Goal: Task Accomplishment & Management: Use online tool/utility

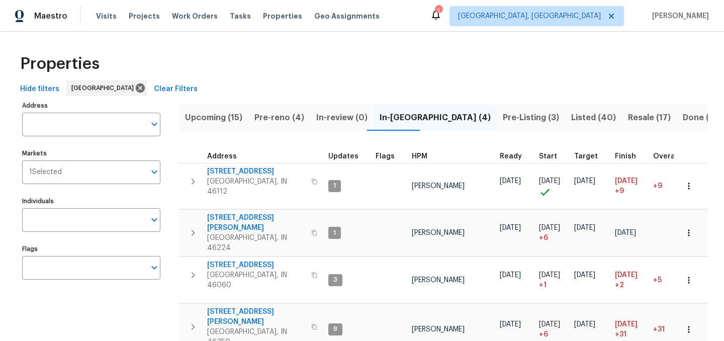
click at [223, 121] on span "Upcoming (15)" at bounding box center [213, 118] width 57 height 14
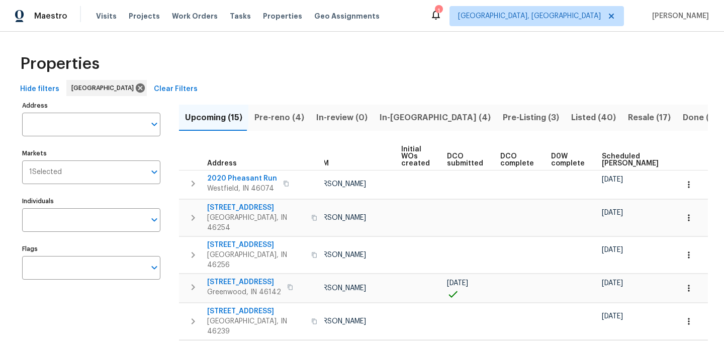
scroll to position [0, 111]
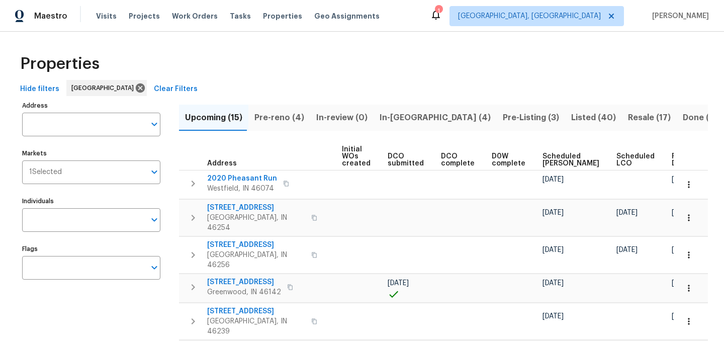
click at [672, 153] on span "Ready Date" at bounding box center [683, 160] width 22 height 14
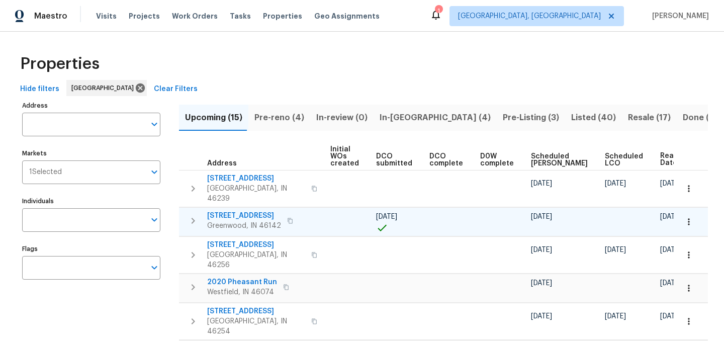
click at [684, 217] on icon "button" at bounding box center [689, 222] width 10 height 10
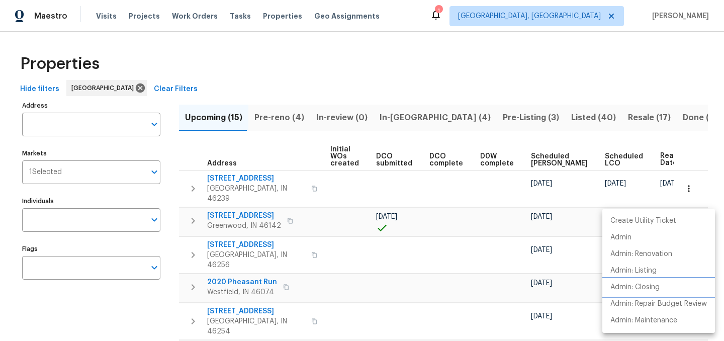
click at [643, 289] on p "Admin: Closing" at bounding box center [635, 287] width 49 height 11
click at [408, 76] on div at bounding box center [362, 170] width 724 height 341
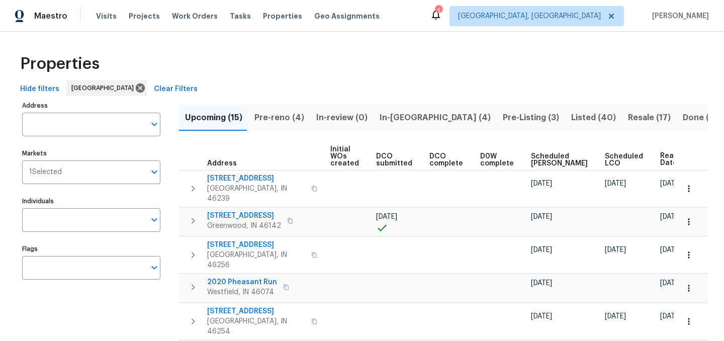
click at [442, 13] on div "1" at bounding box center [438, 11] width 7 height 10
click at [440, 17] on icon at bounding box center [436, 15] width 8 height 10
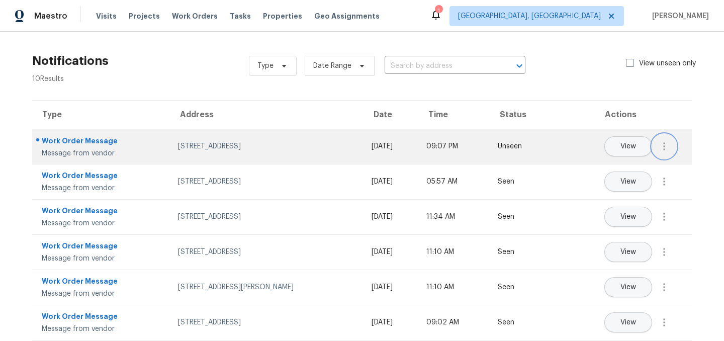
click at [659, 148] on icon "button" at bounding box center [664, 146] width 12 height 12
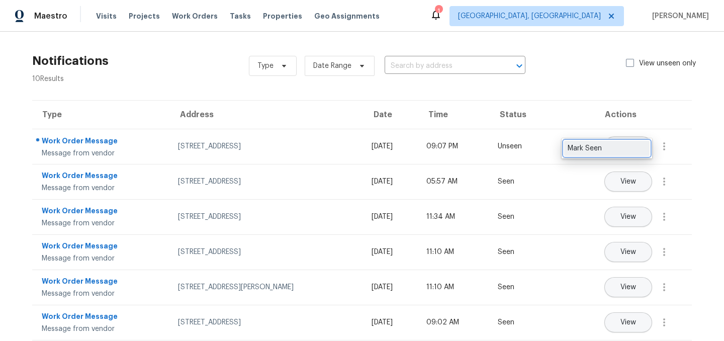
click at [619, 148] on div "Mark Seen" at bounding box center [607, 148] width 78 height 10
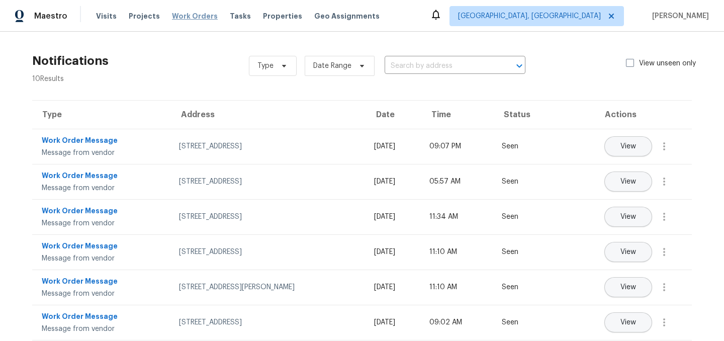
click at [177, 14] on span "Work Orders" at bounding box center [195, 16] width 46 height 10
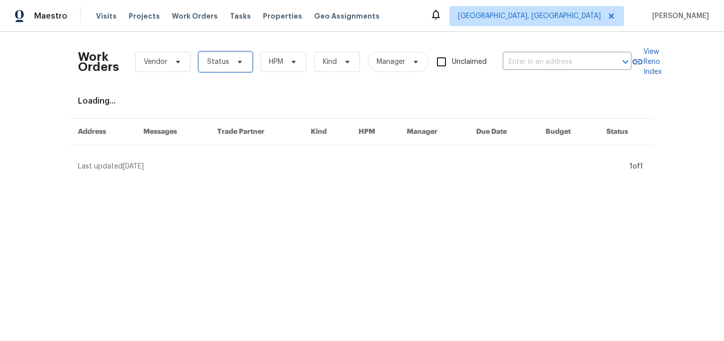
click at [220, 57] on span "Status" at bounding box center [218, 62] width 22 height 10
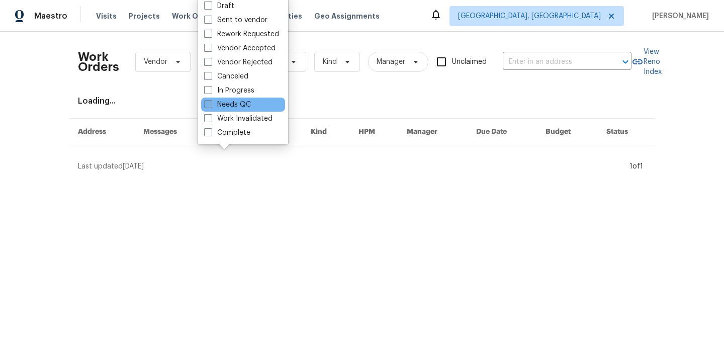
click at [233, 101] on label "Needs QC" at bounding box center [227, 105] width 47 height 10
click at [211, 101] on input "Needs QC" at bounding box center [207, 103] width 7 height 7
checkbox input "true"
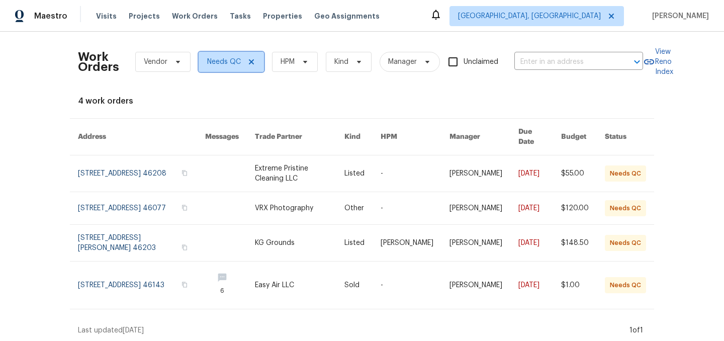
click at [250, 62] on icon at bounding box center [251, 61] width 5 height 5
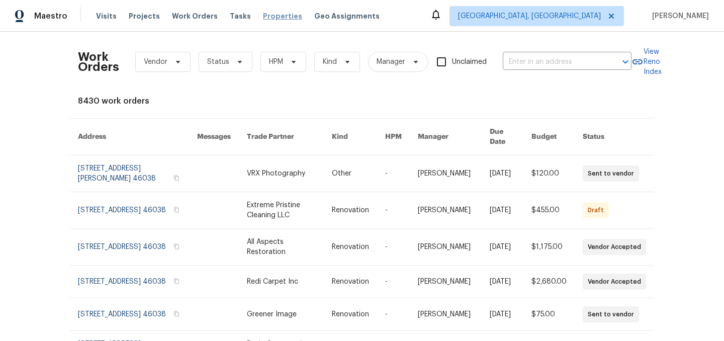
click at [272, 14] on span "Properties" at bounding box center [282, 16] width 39 height 10
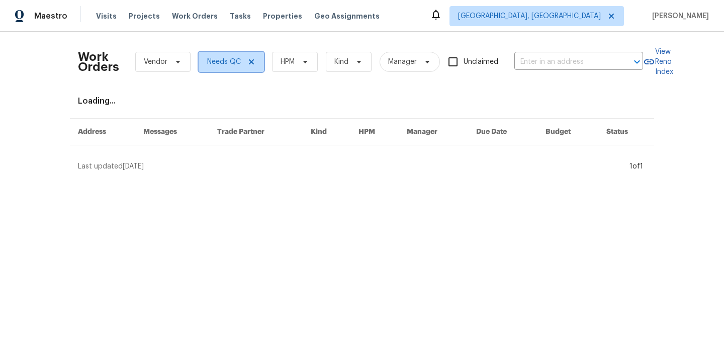
click at [249, 63] on icon at bounding box center [251, 61] width 5 height 5
